Goal: Book appointment/travel/reservation

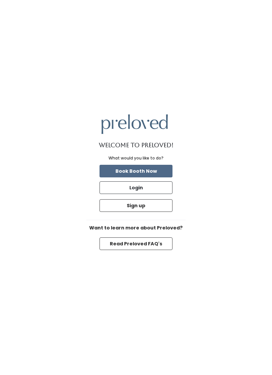
click at [151, 177] on button "Book Booth Now" at bounding box center [135, 171] width 73 height 13
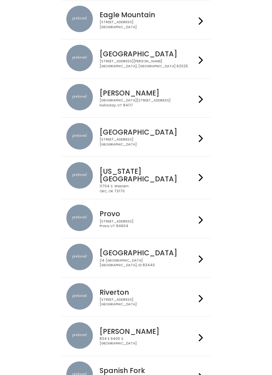
scroll to position [66, 0]
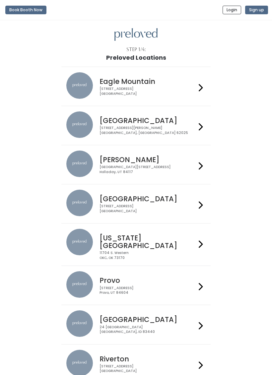
click at [158, 204] on div "3903 N Braeswood Blvd Houston, TX 77025" at bounding box center [147, 209] width 97 height 10
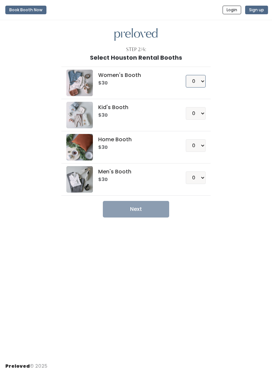
click at [205, 77] on select "0 1 2 3 4" at bounding box center [196, 81] width 20 height 13
select select "1"
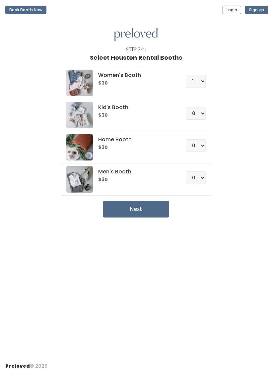
click at [155, 209] on button "Next" at bounding box center [136, 209] width 66 height 17
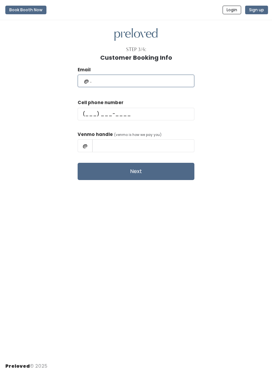
click at [129, 82] on input "text" at bounding box center [136, 81] width 117 height 13
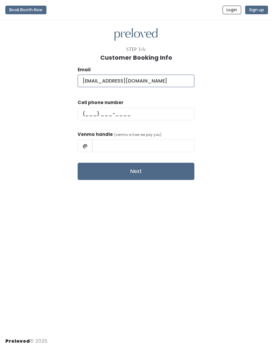
type input "4insicnurse@gmail.com"
click at [135, 113] on input "text" at bounding box center [136, 114] width 117 height 13
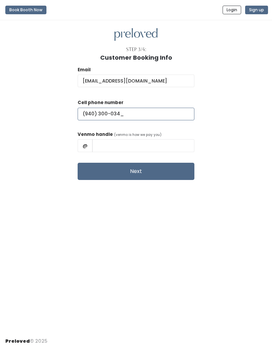
type input "(940) 300-0341"
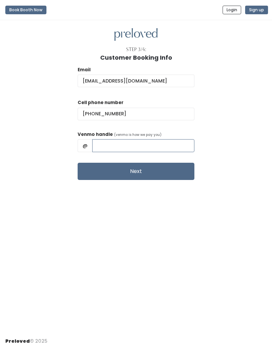
click at [122, 143] on input "text" at bounding box center [143, 145] width 102 height 13
type input "Babydawlmom"
click at [169, 172] on button "Next" at bounding box center [136, 171] width 117 height 17
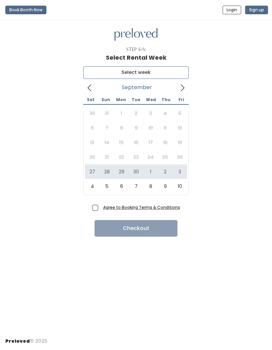
type input "[DATE] to [DATE]"
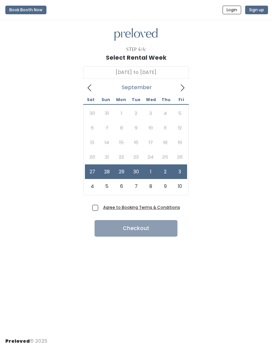
click at [100, 206] on label "Agree to Booking Terms & Conditions" at bounding box center [136, 207] width 88 height 7
click at [100, 206] on input "Agree to Booking Terms & Conditions" at bounding box center [102, 206] width 4 height 4
checkbox input "true"
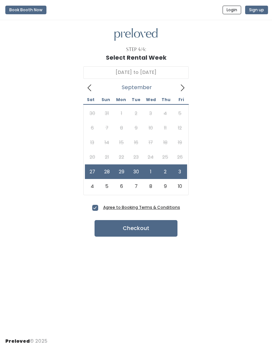
click at [161, 230] on button "Checkout" at bounding box center [135, 228] width 83 height 17
